Goal: Communication & Community: Share content

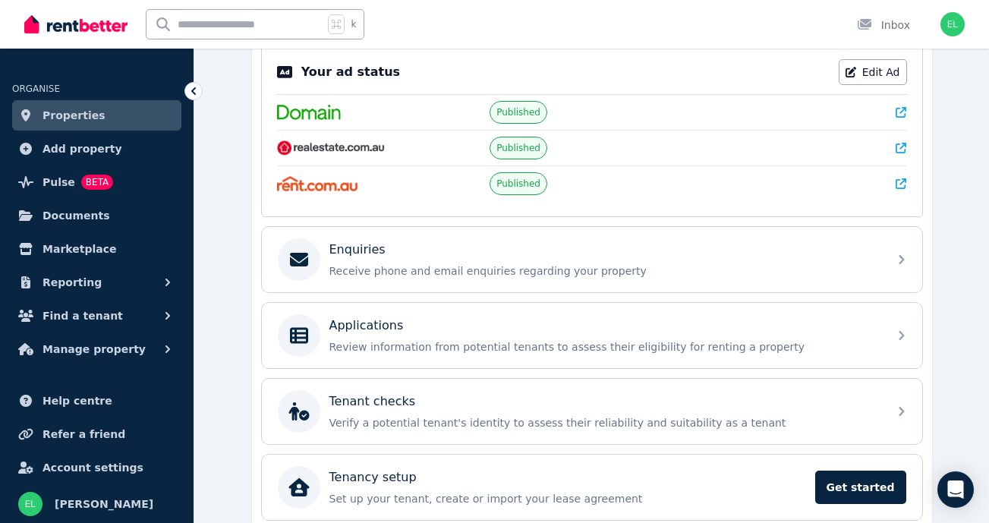
scroll to position [329, 0]
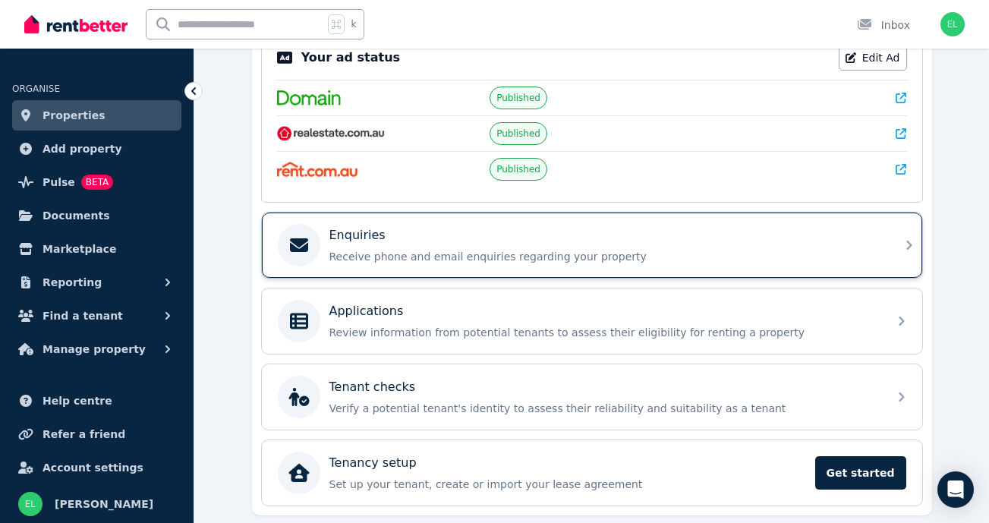
click at [447, 241] on div "Enquiries" at bounding box center [604, 235] width 550 height 18
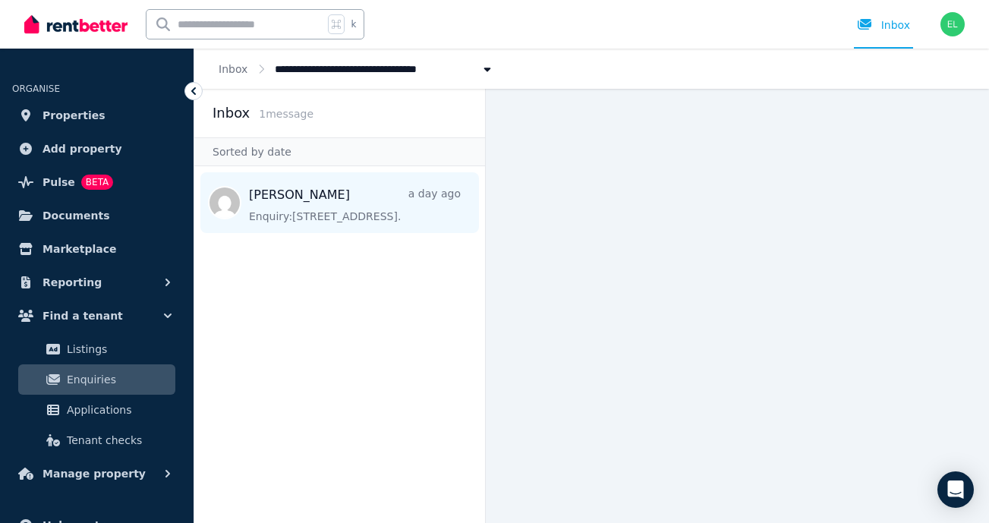
click at [383, 223] on span "Message list" at bounding box center [339, 202] width 291 height 61
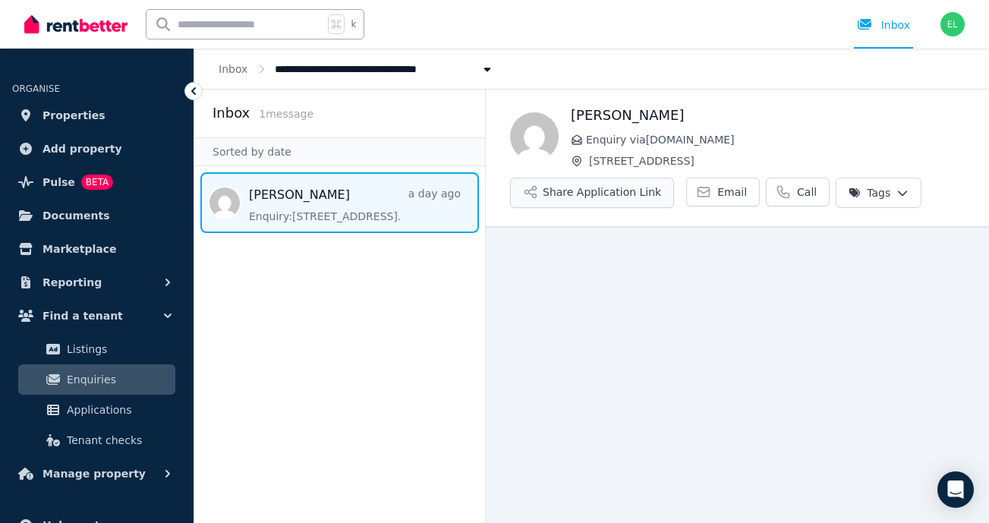
click at [632, 194] on button "Share Application Link" at bounding box center [592, 193] width 164 height 30
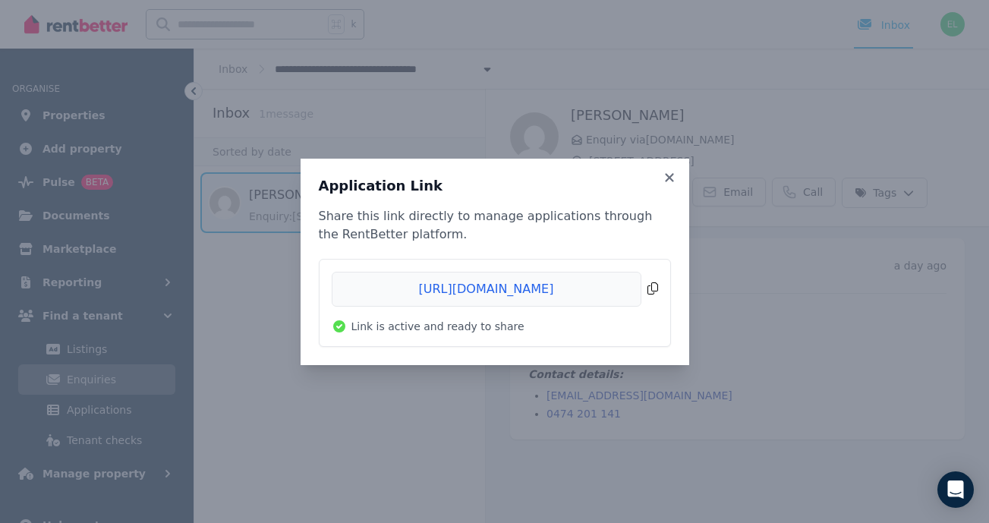
click at [654, 290] on span "Copied!" at bounding box center [495, 289] width 326 height 35
click at [718, 189] on div "Application Link Share this link directly to manage applications through the Re…" at bounding box center [494, 261] width 989 height 523
click at [669, 176] on icon at bounding box center [669, 177] width 8 height 8
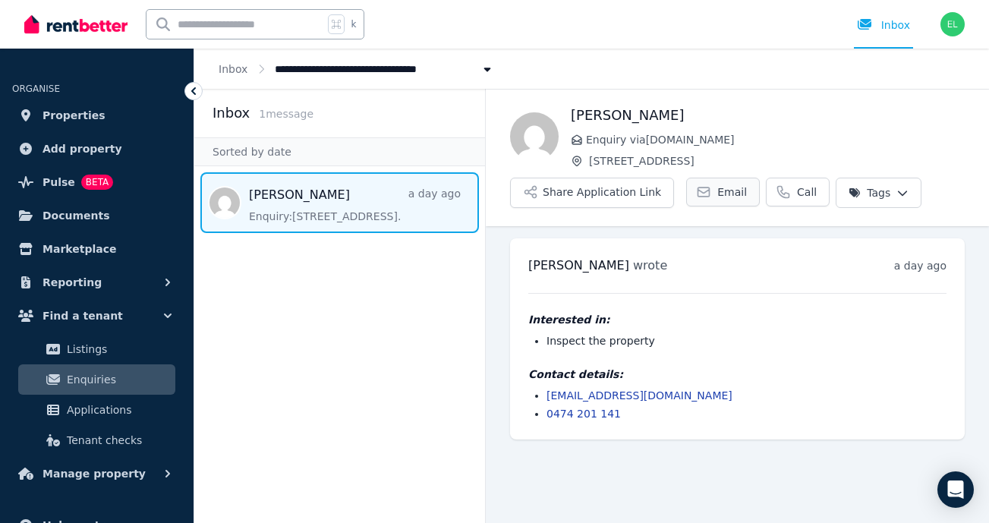
click at [704, 190] on icon at bounding box center [703, 191] width 15 height 15
click at [630, 188] on button "Share Application Link" at bounding box center [592, 193] width 164 height 30
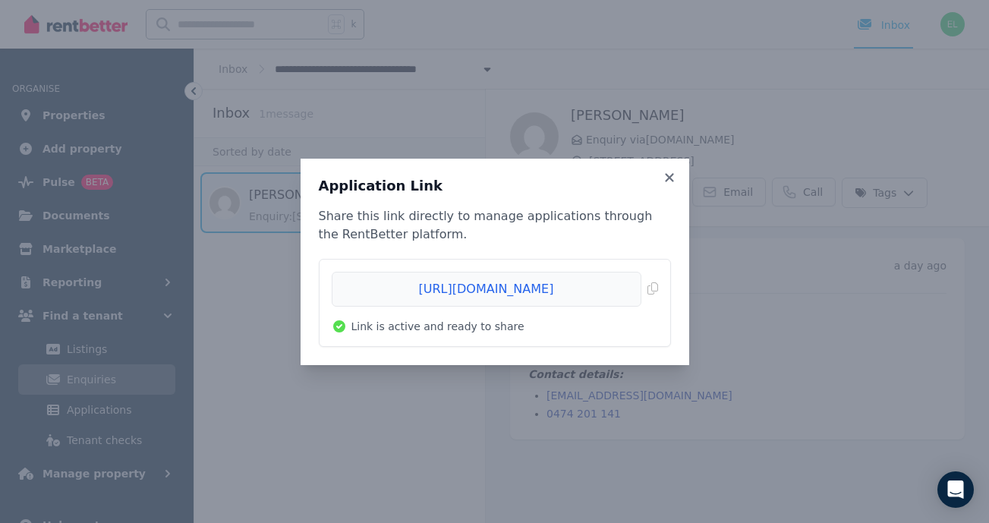
drag, startPoint x: 792, startPoint y: 159, endPoint x: 710, endPoint y: 172, distance: 82.2
click at [784, 162] on div "Application Link Share this link directly to manage applications through the Re…" at bounding box center [494, 261] width 989 height 523
click at [663, 172] on icon at bounding box center [669, 178] width 15 height 14
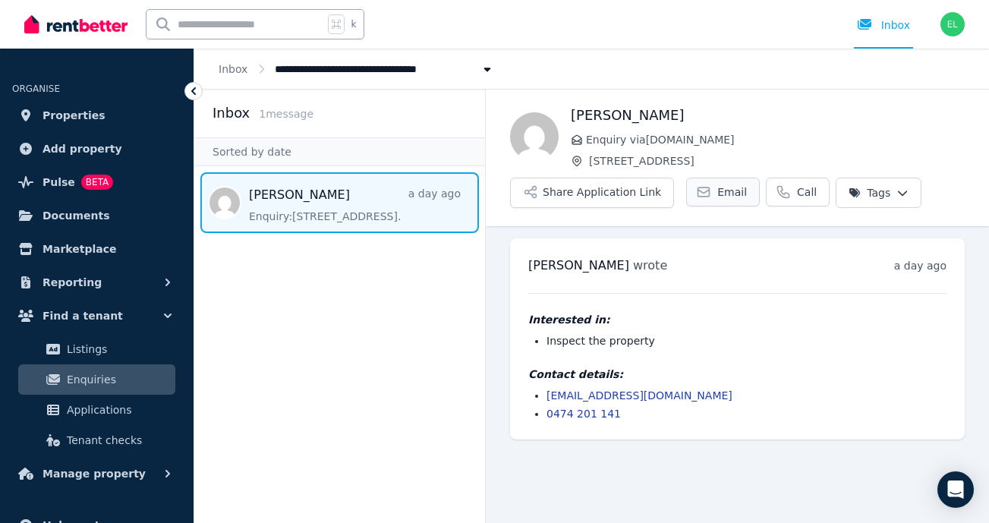
click at [704, 193] on icon at bounding box center [703, 191] width 15 height 15
click at [717, 194] on span "Email" at bounding box center [732, 191] width 30 height 15
click at [369, 191] on span "Message list" at bounding box center [339, 202] width 291 height 61
click at [727, 192] on span "Email" at bounding box center [732, 191] width 30 height 15
click at [729, 182] on link "Email" at bounding box center [723, 192] width 74 height 29
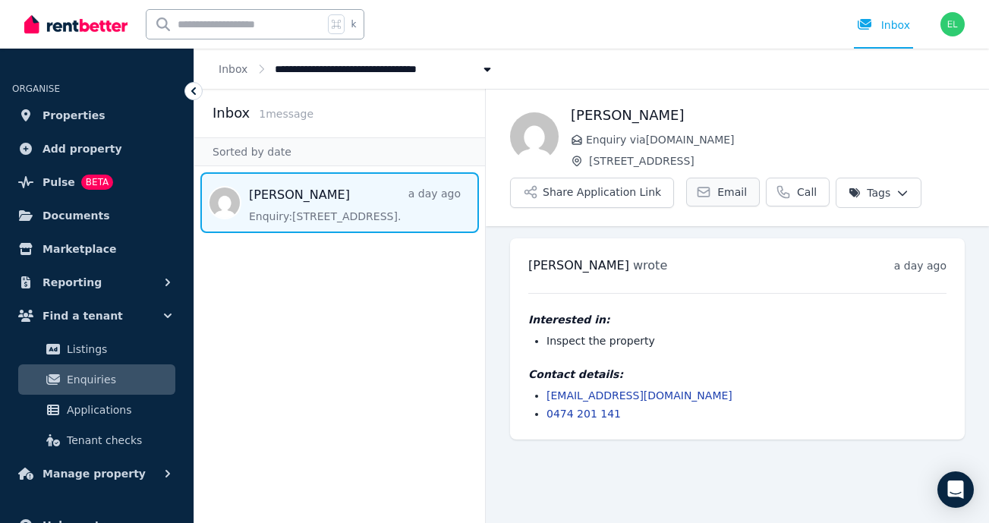
click at [726, 194] on span "Email" at bounding box center [732, 191] width 30 height 15
click at [721, 188] on span "Email" at bounding box center [732, 191] width 30 height 15
click at [722, 194] on span "Email" at bounding box center [732, 191] width 30 height 15
click at [706, 191] on link "Email" at bounding box center [723, 192] width 74 height 29
